Goal: Task Accomplishment & Management: Use online tool/utility

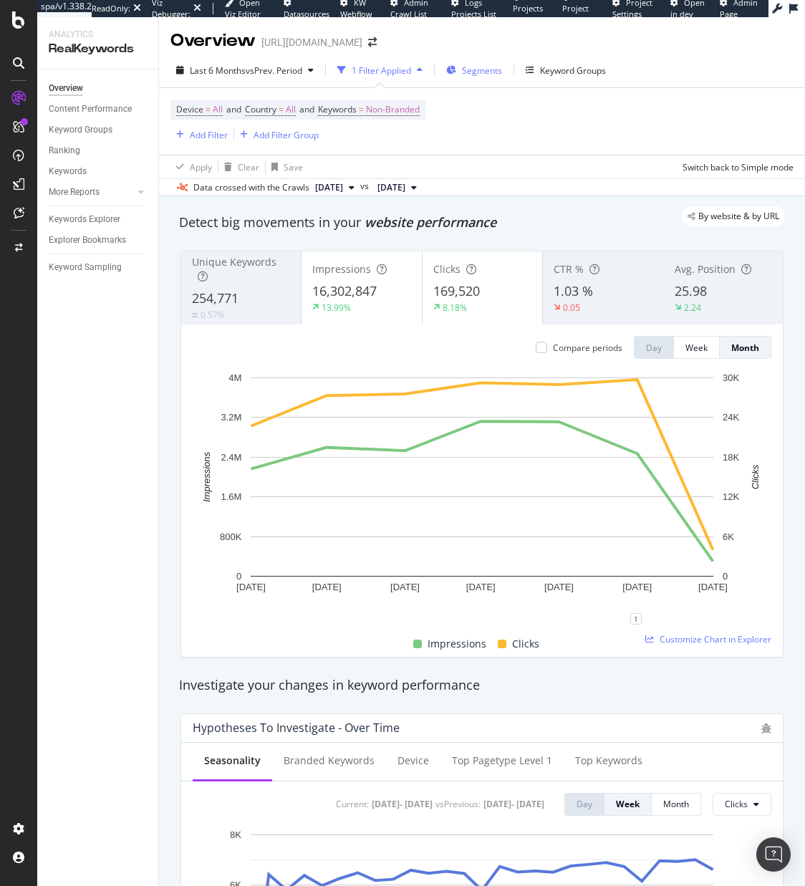
click at [469, 70] on span "Segments" at bounding box center [482, 70] width 40 height 12
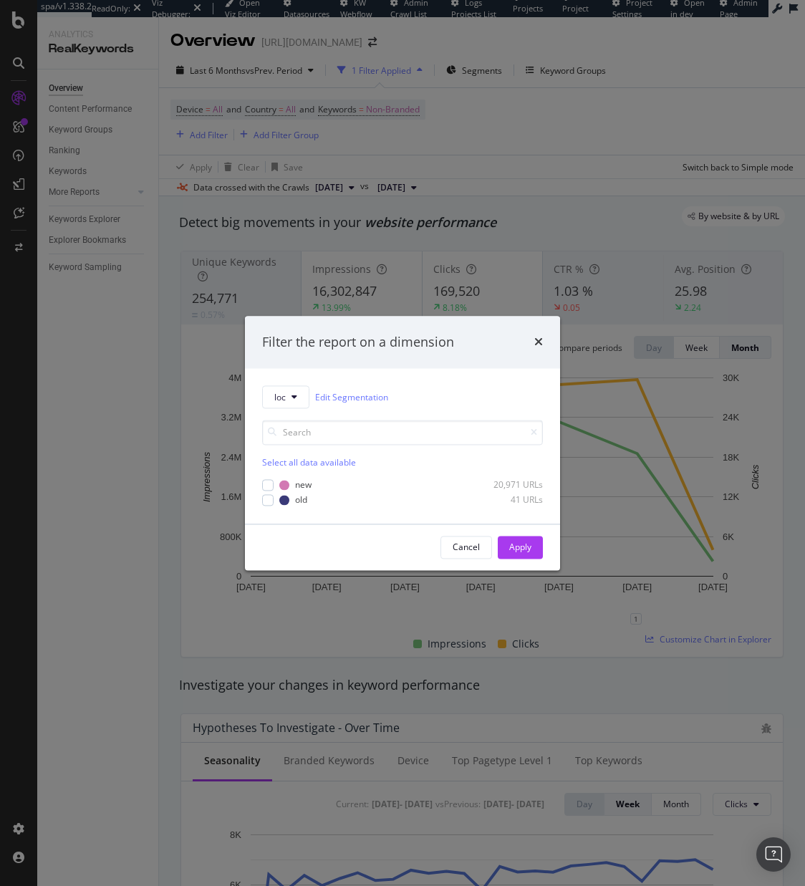
click at [276, 417] on div "Select all data available new 20,971 URLs old 41 URLs" at bounding box center [402, 457] width 281 height 97
click at [286, 411] on div "Select all data available new 20,971 URLs old 41 URLs" at bounding box center [402, 457] width 281 height 97
click at [287, 405] on button "loc" at bounding box center [285, 397] width 47 height 23
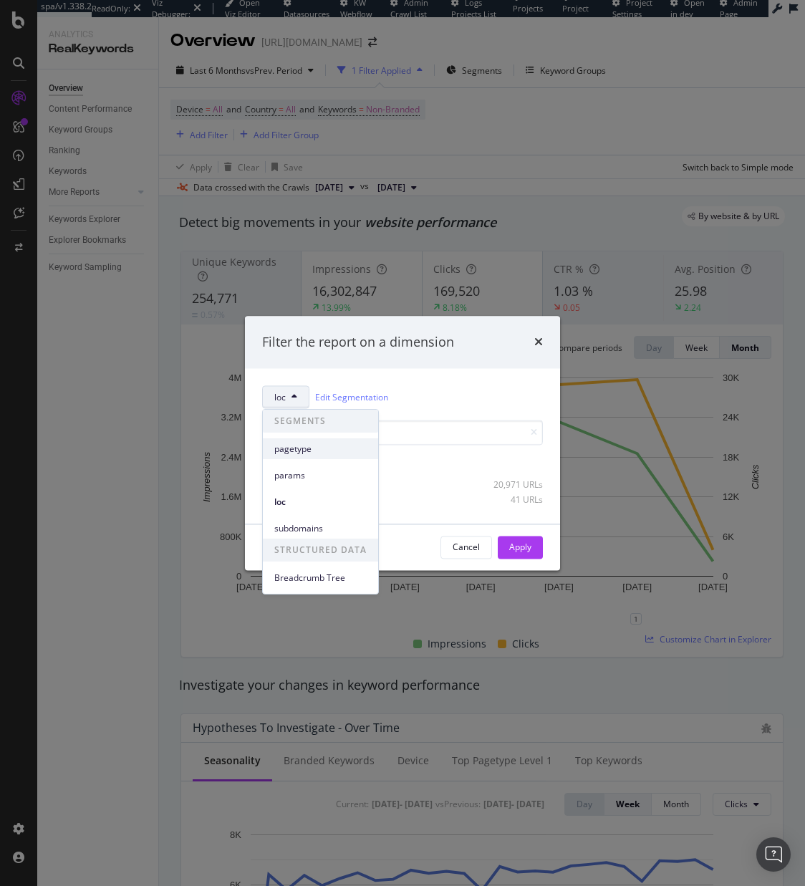
click at [299, 449] on span "pagetype" at bounding box center [320, 448] width 92 height 13
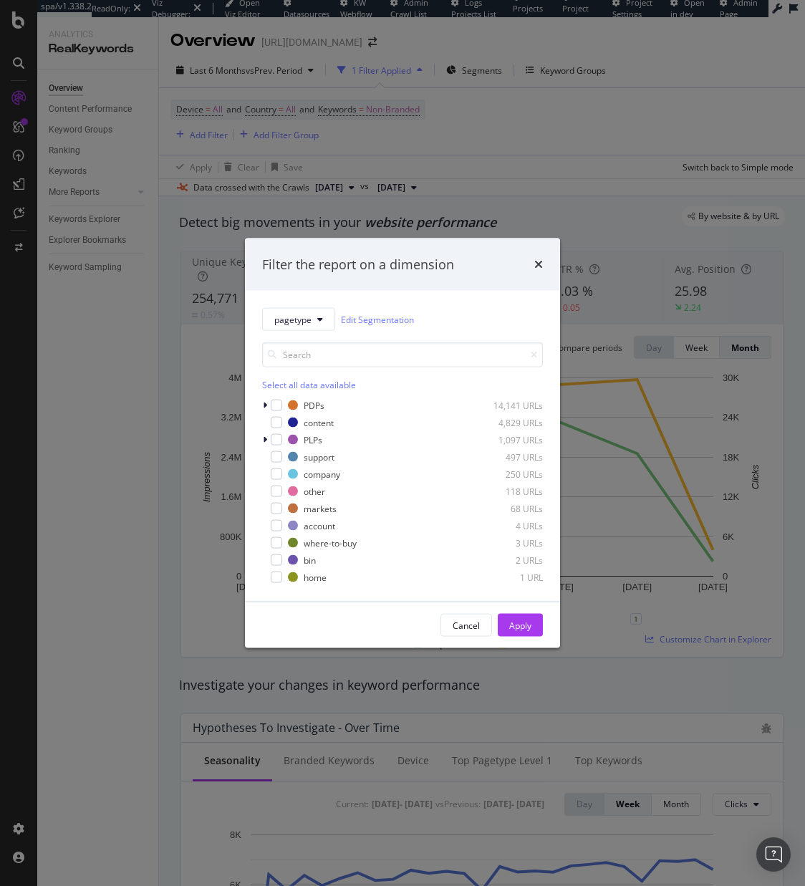
click at [257, 406] on div "pagetype Edit Segmentation Select all data available PDPs 14,141 URLs content 4…" at bounding box center [402, 446] width 315 height 311
click at [271, 407] on div "modal" at bounding box center [276, 405] width 11 height 11
click at [268, 407] on div "modal" at bounding box center [266, 405] width 9 height 14
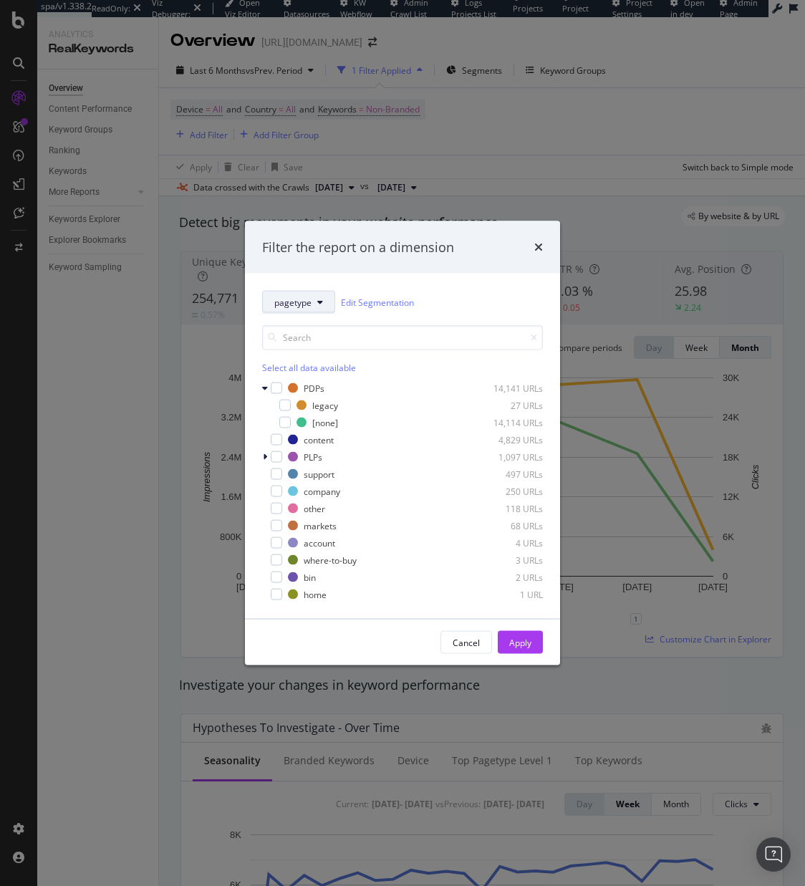
click at [299, 309] on button "pagetype" at bounding box center [298, 302] width 73 height 23
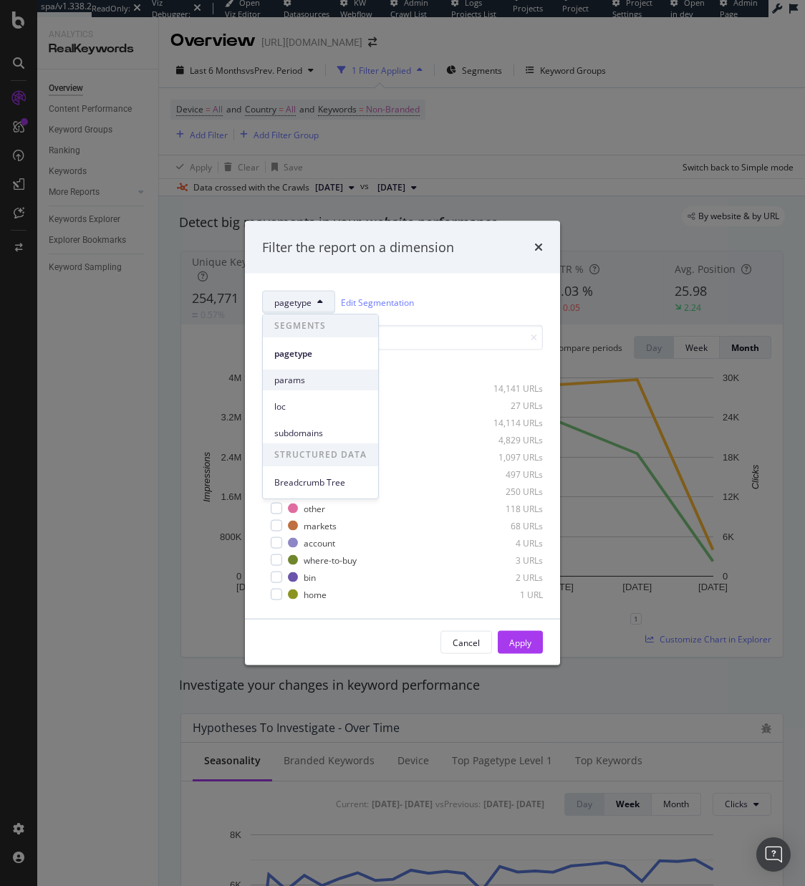
click at [298, 371] on div "params" at bounding box center [320, 379] width 115 height 21
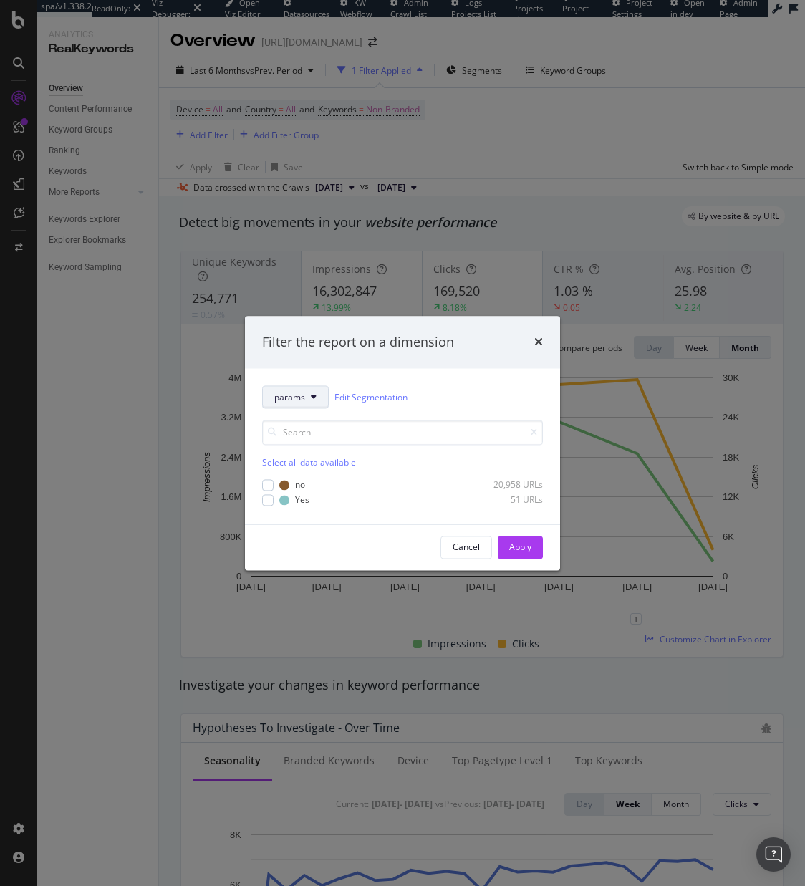
click at [309, 387] on button "params" at bounding box center [295, 397] width 67 height 23
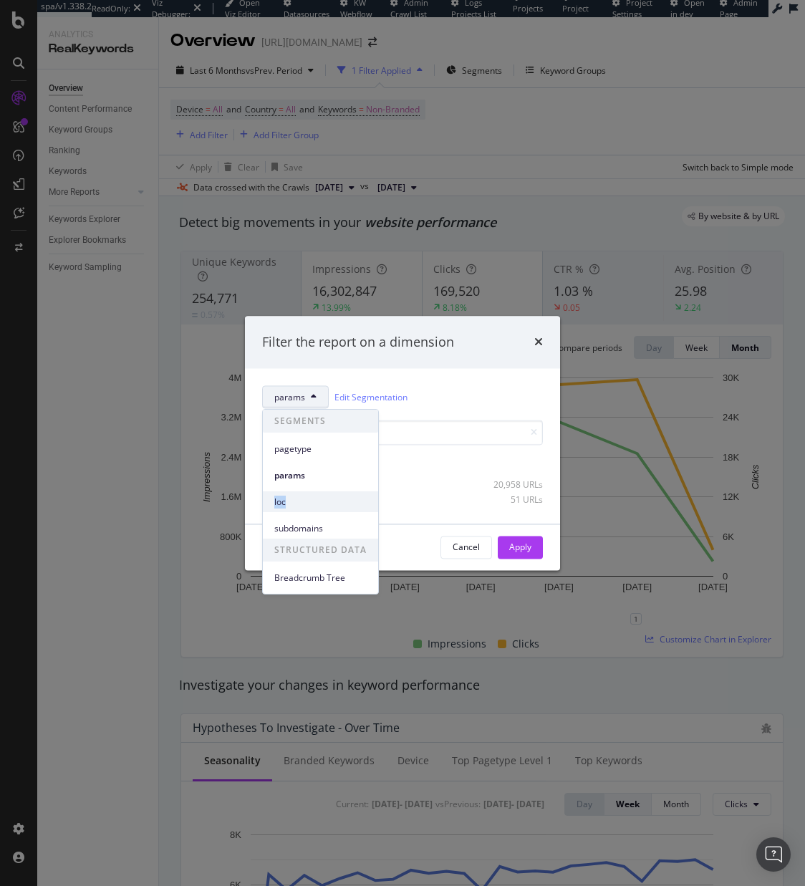
drag, startPoint x: 311, startPoint y: 489, endPoint x: 309, endPoint y: 510, distance: 21.7
click at [309, 510] on div "loc" at bounding box center [320, 498] width 115 height 26
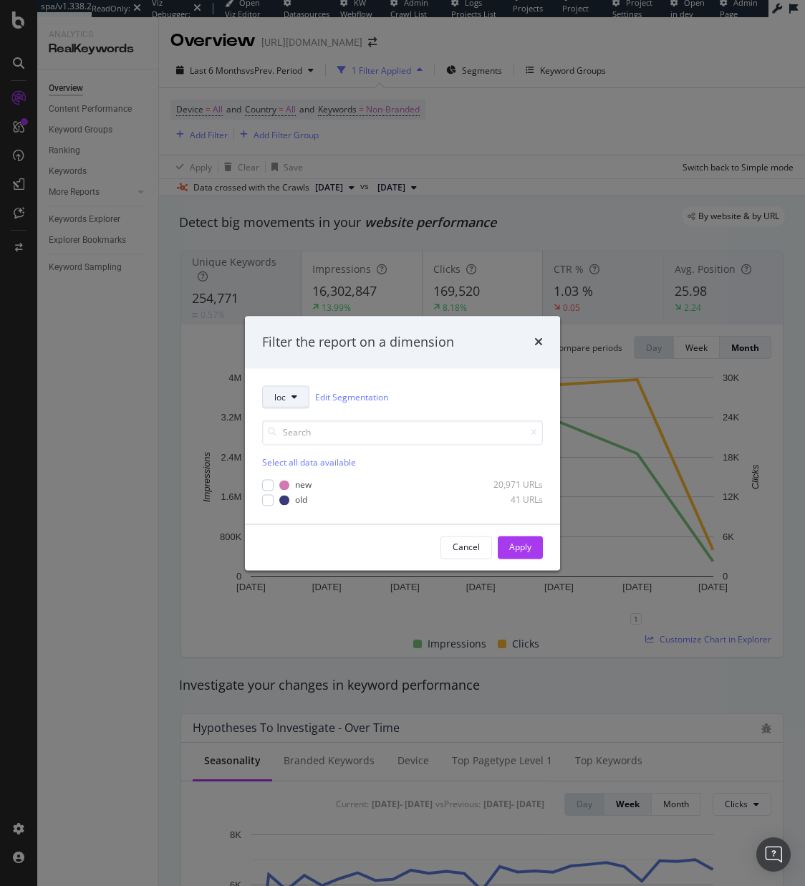
click at [294, 399] on icon "modal" at bounding box center [294, 397] width 6 height 9
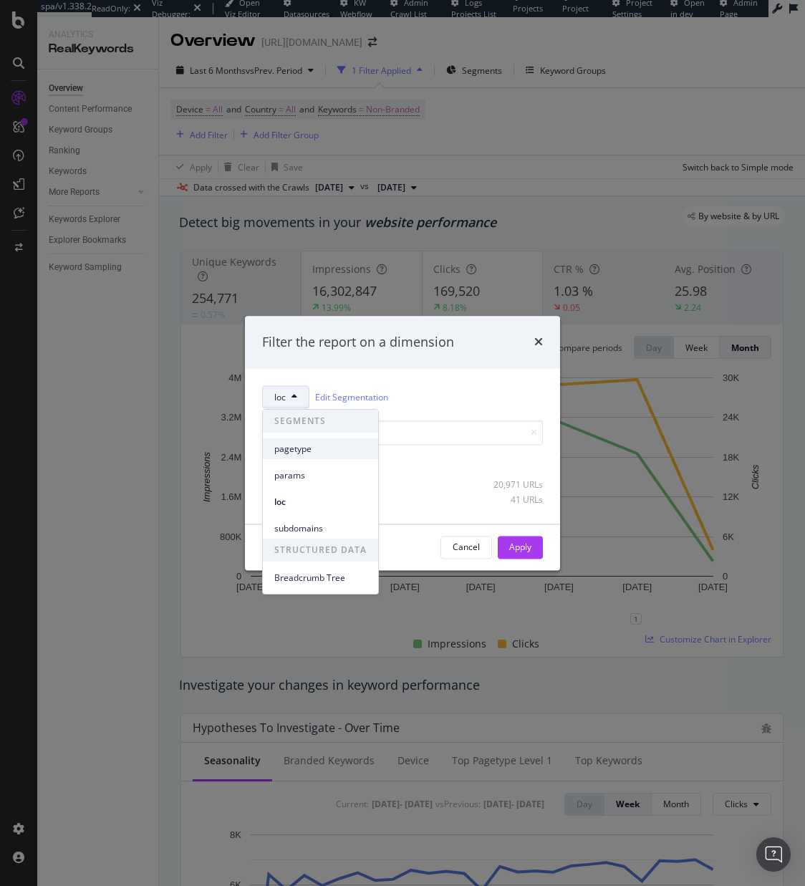
click at [299, 446] on span "pagetype" at bounding box center [320, 448] width 92 height 13
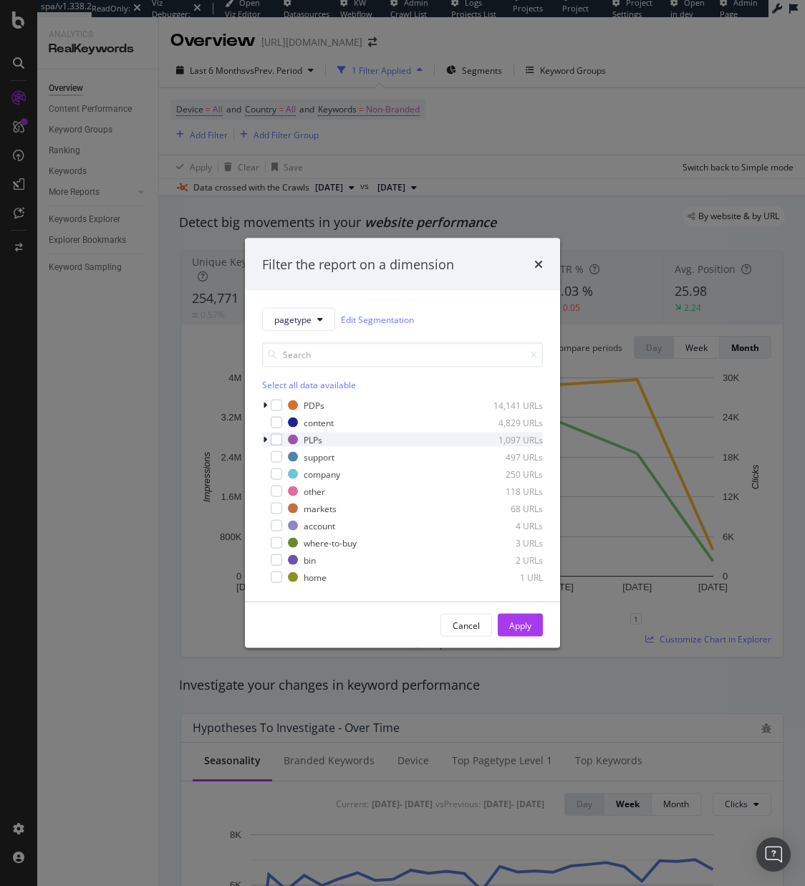
click at [263, 437] on icon "modal" at bounding box center [265, 439] width 4 height 9
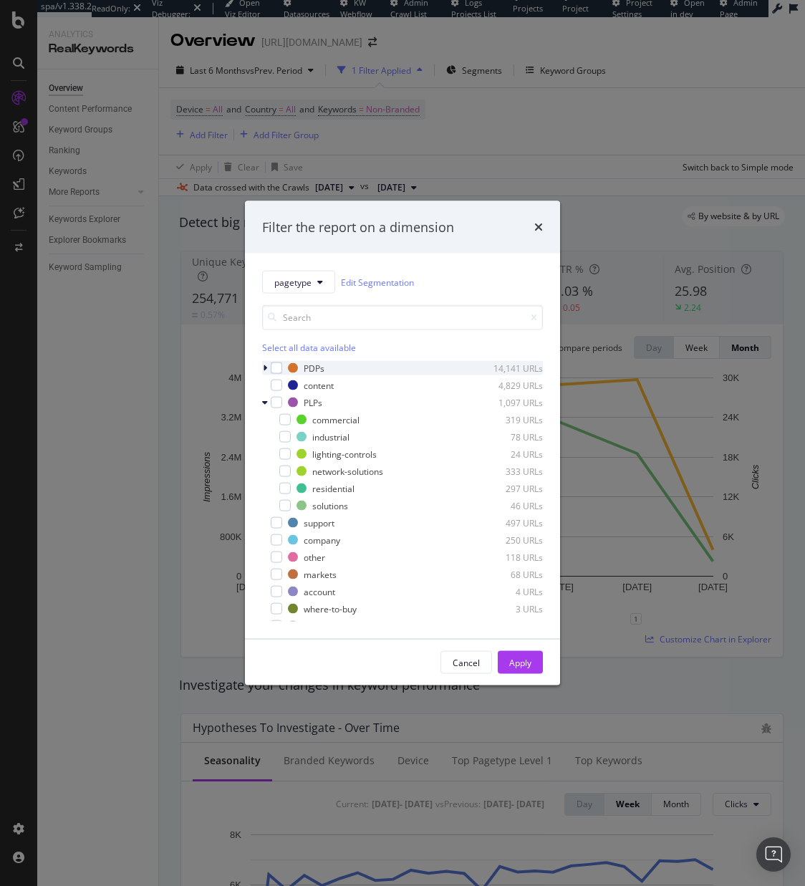
click at [265, 366] on icon "modal" at bounding box center [265, 368] width 4 height 9
click at [286, 370] on div "PDPs 14,141 URLs" at bounding box center [402, 368] width 281 height 14
click at [280, 368] on div "modal" at bounding box center [276, 367] width 11 height 11
click at [521, 669] on div "Apply" at bounding box center [520, 662] width 22 height 21
